Goal: Book appointment/travel/reservation

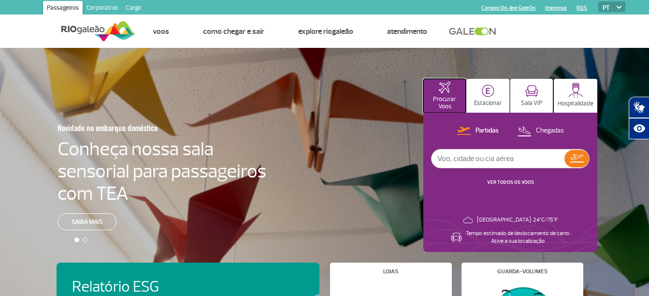
click at [466, 91] on button "Procurar Voos" at bounding box center [445, 96] width 43 height 34
click at [483, 95] on img at bounding box center [488, 91] width 13 height 13
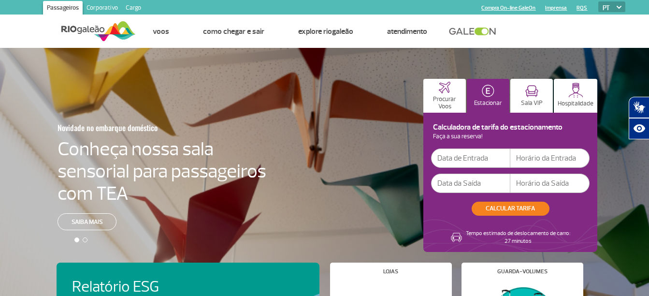
click at [464, 162] on input "text" at bounding box center [470, 157] width 79 height 19
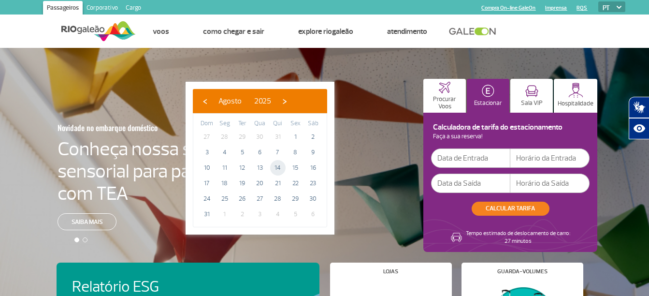
click at [277, 168] on span "14" at bounding box center [277, 167] width 15 height 15
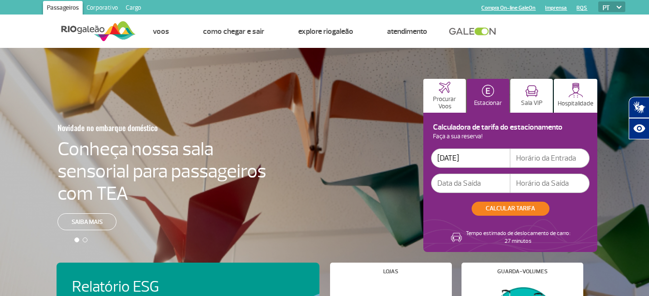
click at [491, 161] on input "[DATE]" at bounding box center [470, 157] width 79 height 19
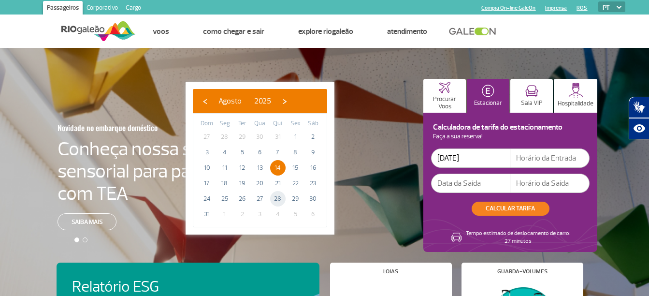
click at [278, 198] on span "28" at bounding box center [277, 198] width 15 height 15
type input "[DATE]"
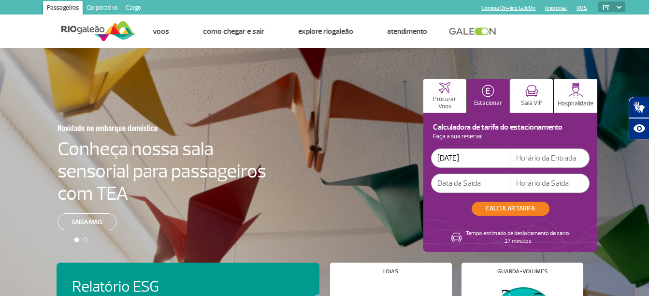
click at [559, 163] on input "text" at bounding box center [550, 157] width 79 height 19
click at [567, 153] on input "text" at bounding box center [550, 157] width 79 height 19
type input "9"
type input "09:00"
click at [616, 200] on div at bounding box center [328, 187] width 657 height 278
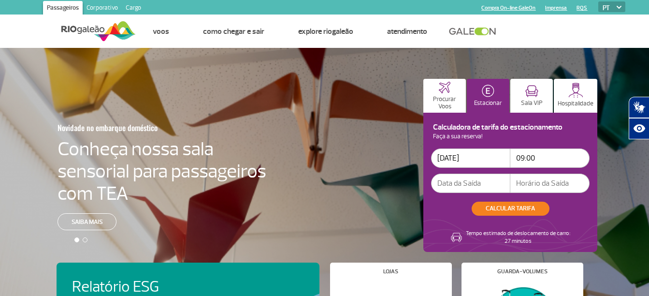
click at [456, 180] on input "text" at bounding box center [470, 183] width 79 height 19
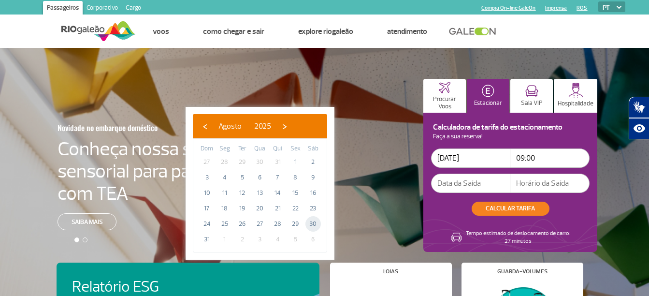
click at [314, 221] on span "30" at bounding box center [313, 223] width 15 height 15
type input "[DATE]"
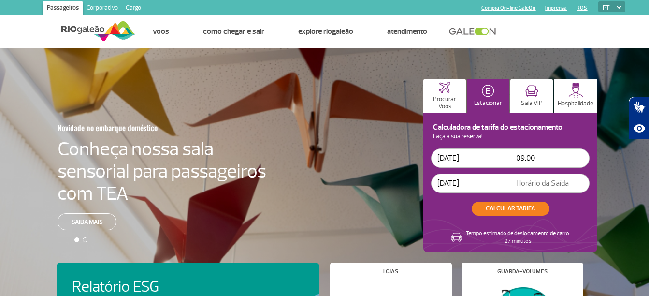
click at [542, 187] on input "text" at bounding box center [550, 183] width 79 height 19
type input "19:00"
click at [519, 205] on button "CALCULAR TARIFA" at bounding box center [511, 209] width 78 height 14
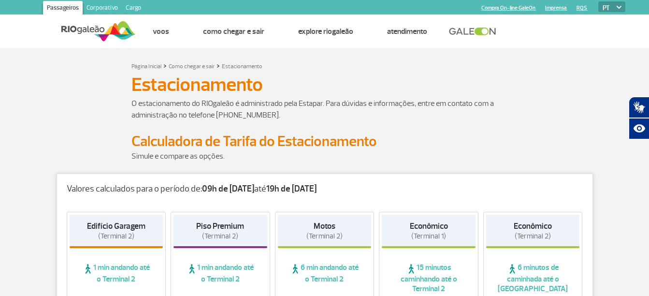
click at [84, 29] on img at bounding box center [98, 31] width 74 height 24
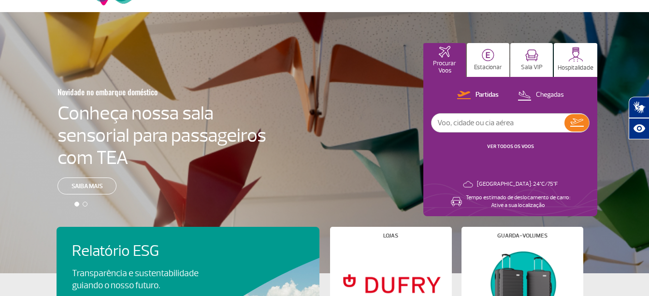
scroll to position [48, 0]
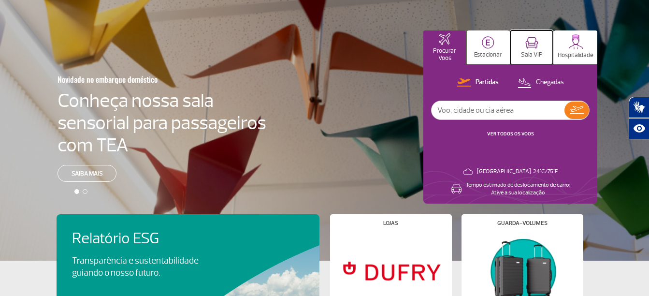
click at [534, 52] on p "Sala VIP" at bounding box center [532, 54] width 22 height 7
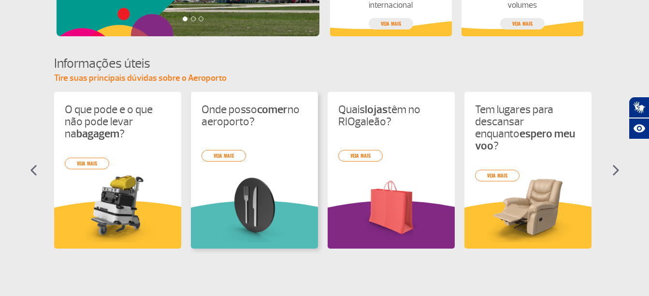
scroll to position [387, 0]
